Goal: Book appointment/travel/reservation

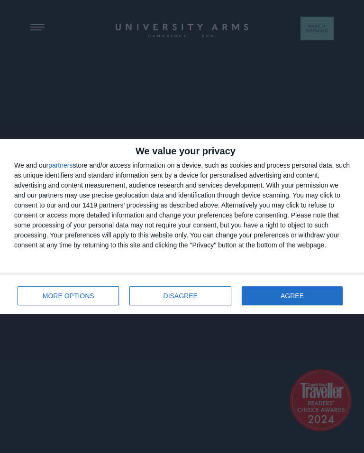
click at [311, 295] on button "AGREE" at bounding box center [292, 295] width 101 height 19
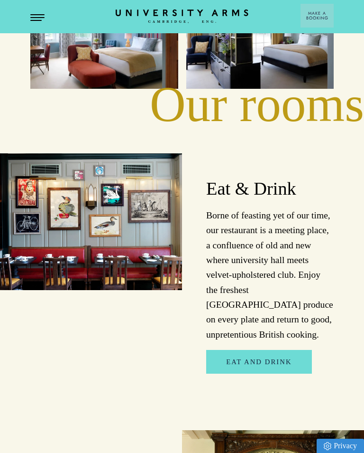
scroll to position [1315, 0]
click at [0, 288] on div at bounding box center [91, 276] width 182 height 244
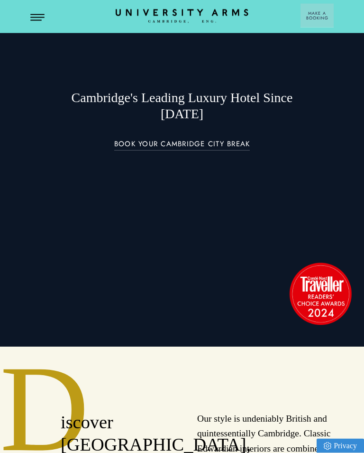
scroll to position [74, 0]
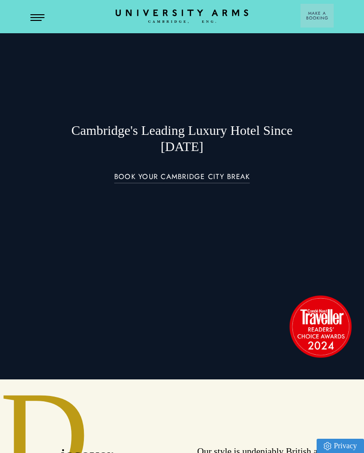
click at [38, 16] on button "Open Menu" at bounding box center [37, 18] width 14 height 8
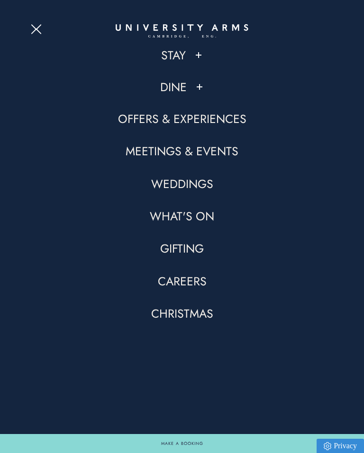
scroll to position [0, 0]
click at [185, 321] on link "Christmas" at bounding box center [182, 314] width 62 height 16
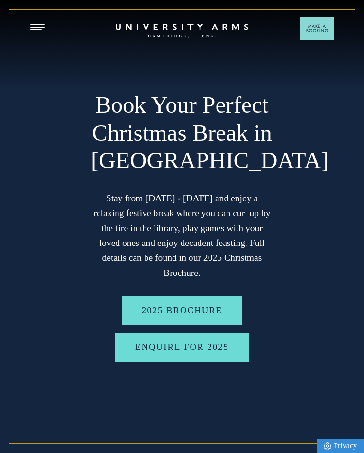
click at [202, 316] on link "2025 BROCHURE" at bounding box center [182, 310] width 121 height 28
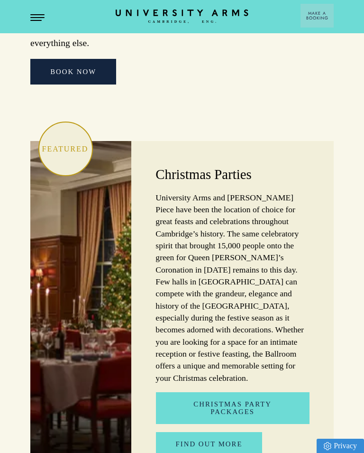
scroll to position [2726, 0]
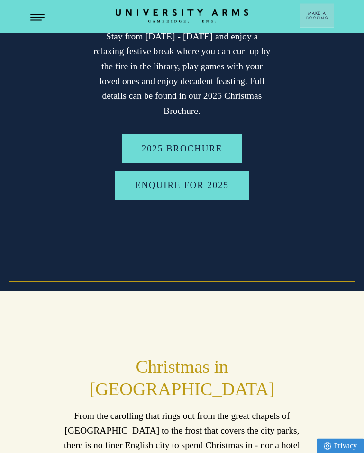
scroll to position [0, 0]
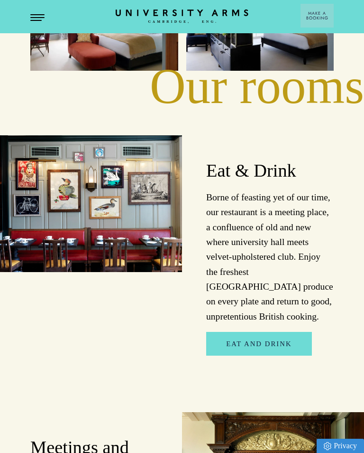
scroll to position [1348, 0]
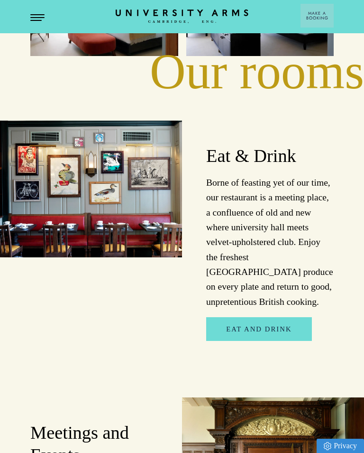
click at [265, 317] on link "Eat and Drink" at bounding box center [258, 329] width 105 height 24
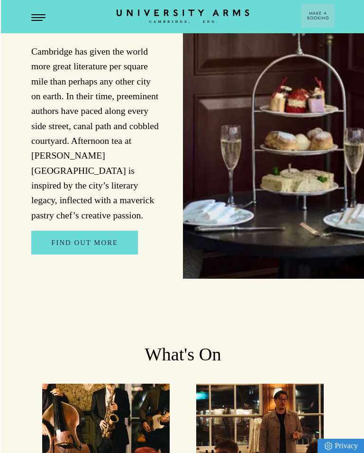
scroll to position [1376, 0]
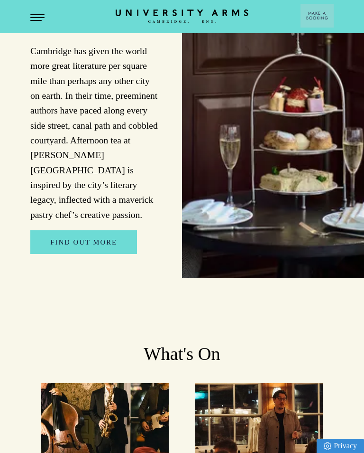
click at [42, 18] on button "Open Menu" at bounding box center [37, 18] width 14 height 8
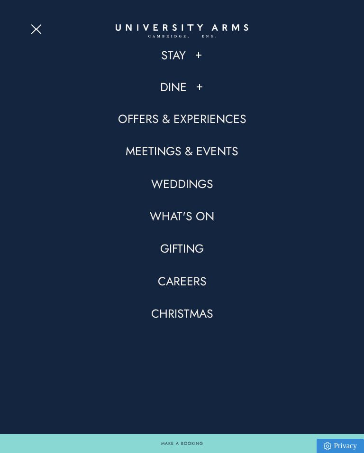
click at [191, 317] on link "Christmas" at bounding box center [182, 314] width 62 height 16
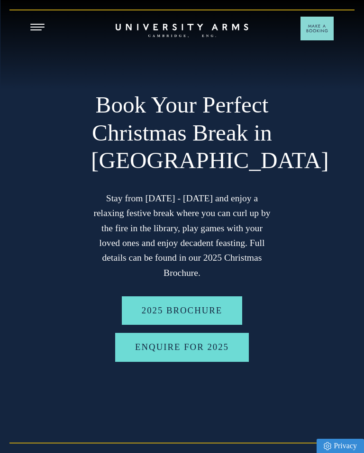
click at [319, 24] on span "Make a Booking" at bounding box center [317, 28] width 22 height 9
click at [324, 81] on icon at bounding box center [318, 80] width 12 height 12
